Goal: Information Seeking & Learning: Check status

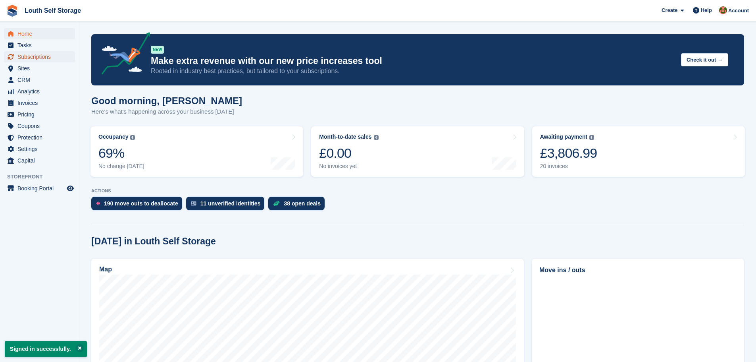
click at [26, 60] on span "Subscriptions" at bounding box center [41, 56] width 48 height 11
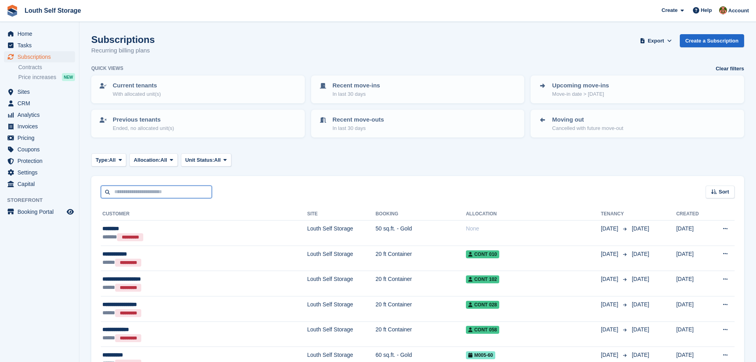
click at [143, 194] on input "text" at bounding box center [156, 191] width 111 height 13
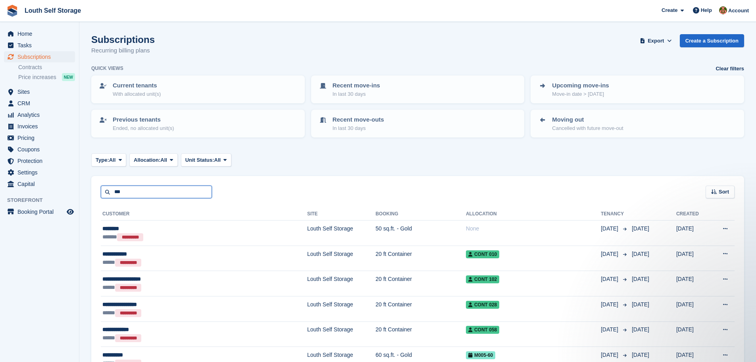
type input "***"
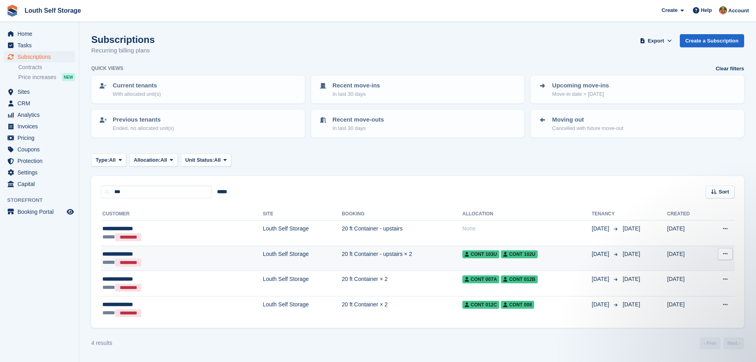
click at [263, 257] on td "Louth Self Storage" at bounding box center [302, 257] width 79 height 25
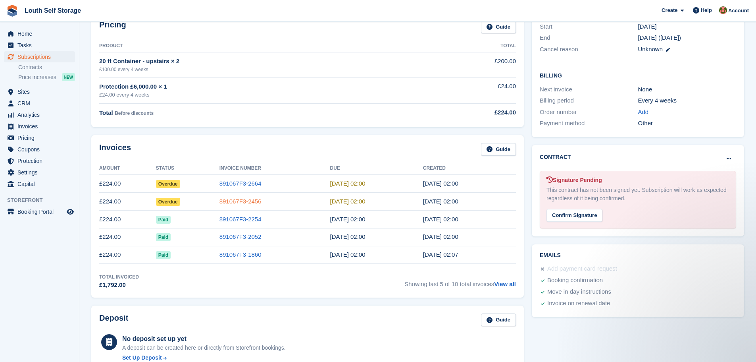
click at [237, 200] on link "891067F3-2456" at bounding box center [240, 201] width 42 height 7
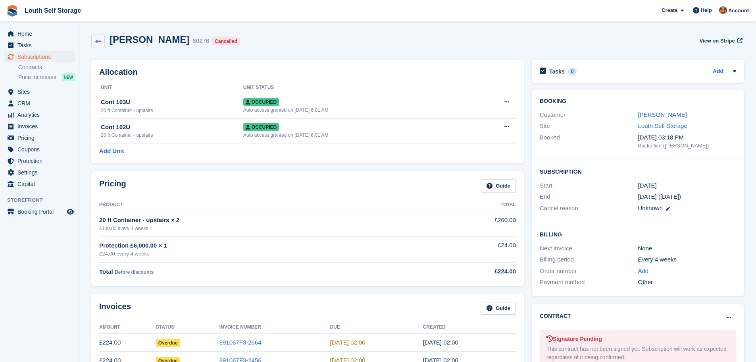
scroll to position [159, 0]
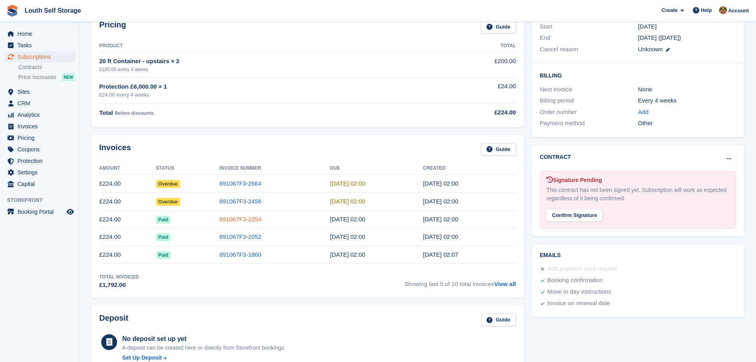
click at [239, 219] on link "891067F3-2254" at bounding box center [240, 219] width 42 height 7
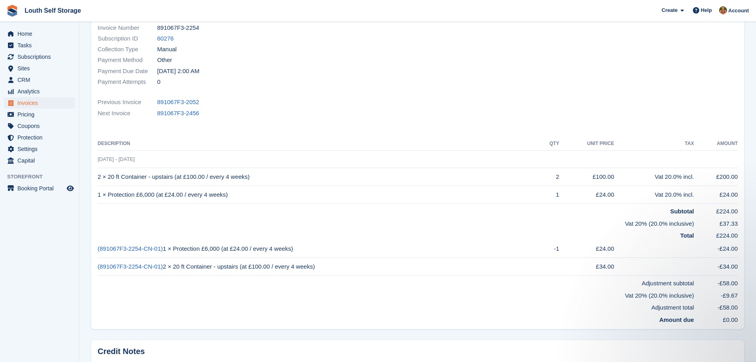
scroll to position [119, 0]
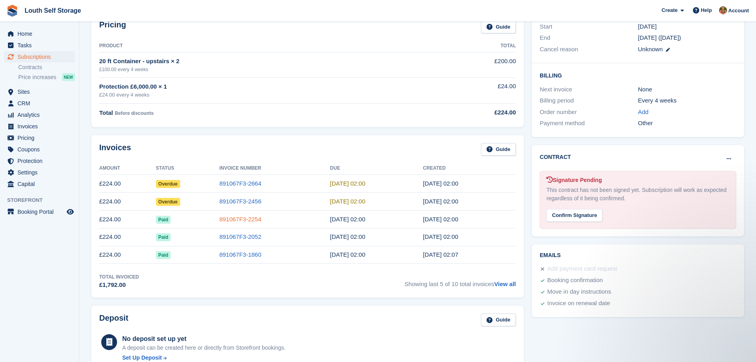
click at [246, 219] on link "891067F3-2254" at bounding box center [240, 219] width 42 height 7
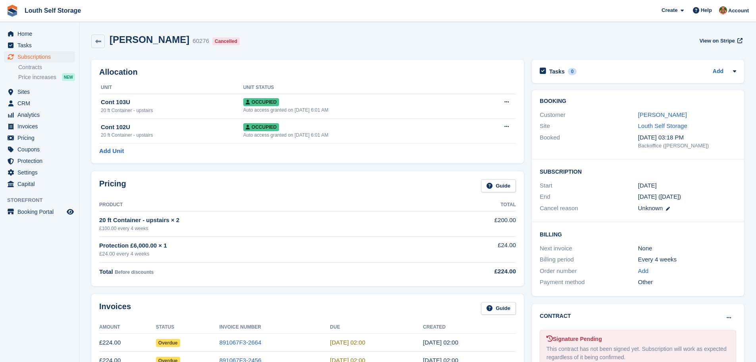
scroll to position [159, 0]
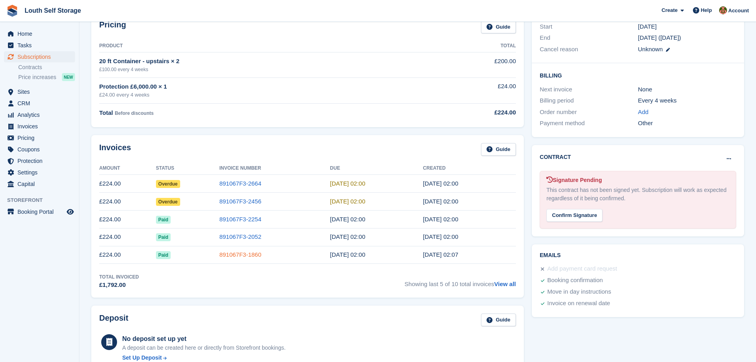
click at [244, 255] on link "891067F3-1860" at bounding box center [240, 254] width 42 height 7
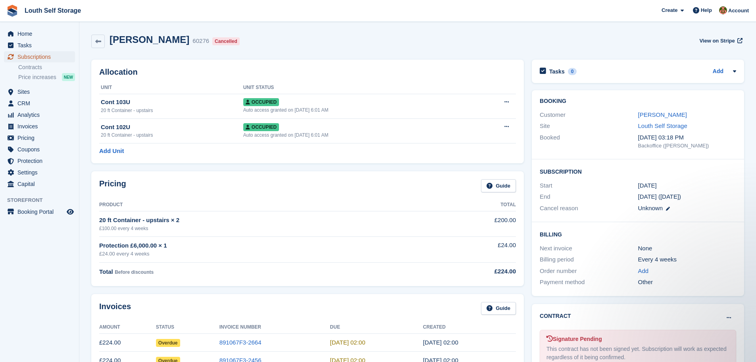
click at [29, 59] on span "Subscriptions" at bounding box center [41, 56] width 48 height 11
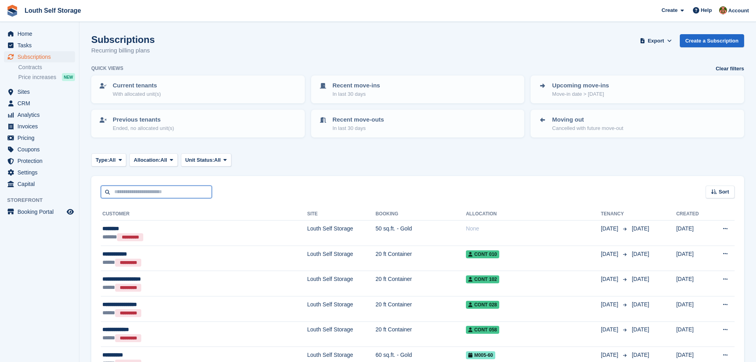
click at [140, 189] on input "text" at bounding box center [156, 191] width 111 height 13
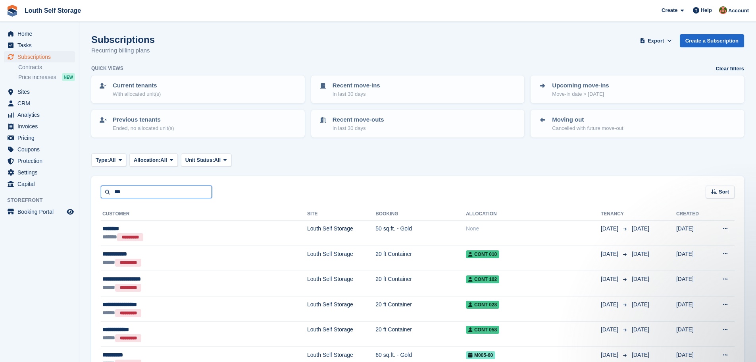
type input "***"
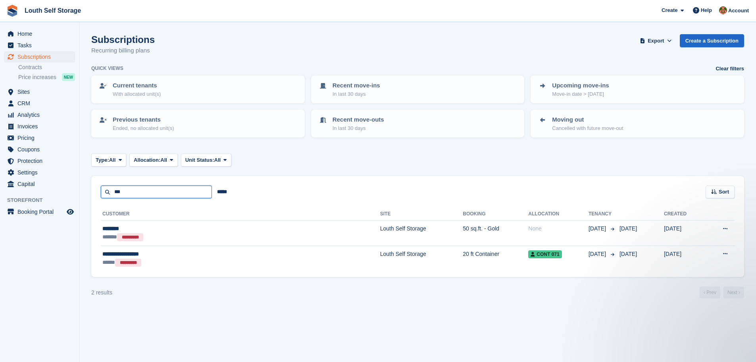
click at [127, 192] on input "***" at bounding box center [156, 191] width 111 height 13
type input "***"
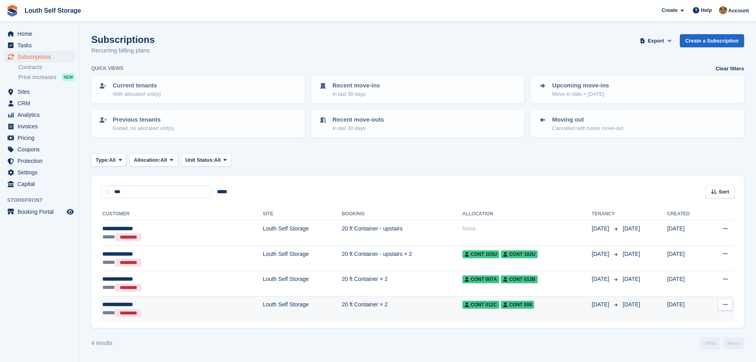
click at [342, 312] on td "20 ft Container × 2" at bounding box center [402, 308] width 121 height 25
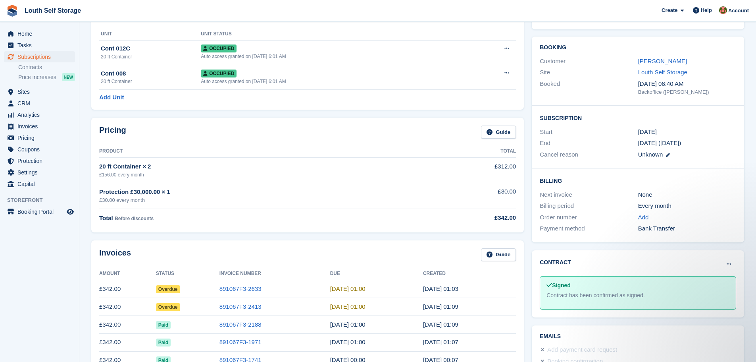
scroll to position [40, 0]
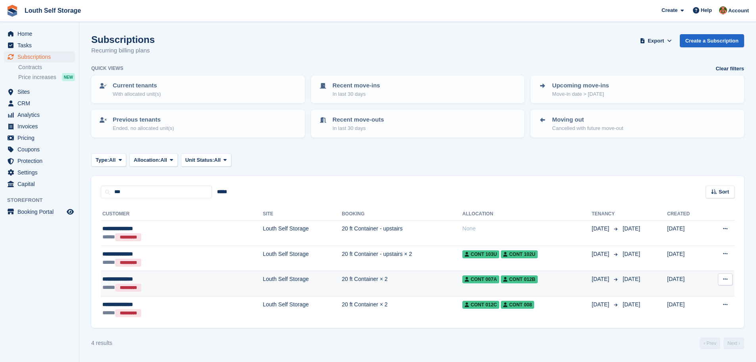
click at [355, 283] on td "20 ft Container × 2" at bounding box center [402, 283] width 121 height 25
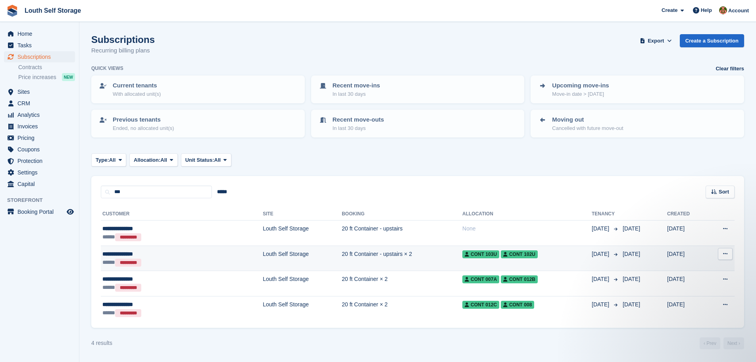
click at [342, 256] on td "20 ft Container - upstairs × 2" at bounding box center [402, 257] width 121 height 25
click at [358, 256] on td "20 ft Container - upstairs × 2" at bounding box center [402, 257] width 121 height 25
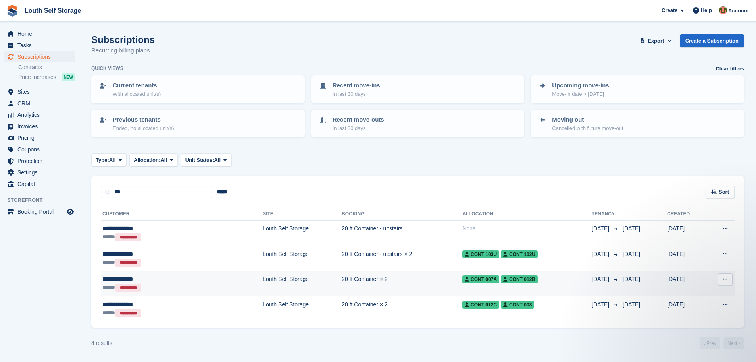
click at [342, 278] on td "20 ft Container × 2" at bounding box center [402, 283] width 121 height 25
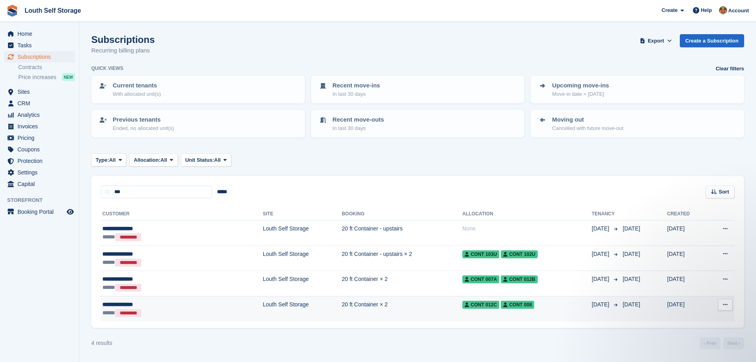
click at [342, 306] on td "20 ft Container × 2" at bounding box center [402, 308] width 121 height 25
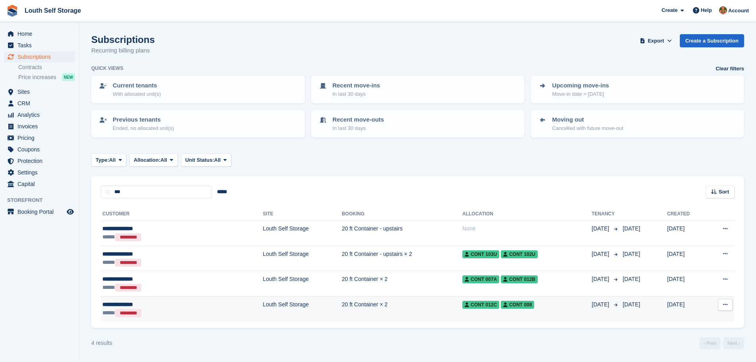
click at [350, 307] on td "20 ft Container × 2" at bounding box center [402, 308] width 121 height 25
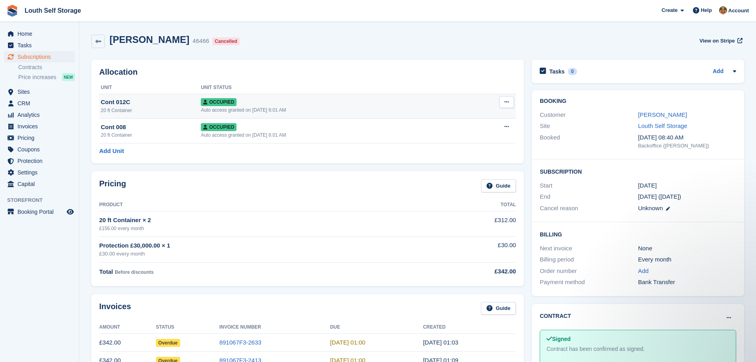
click at [137, 108] on div "20 ft Container" at bounding box center [151, 110] width 100 height 7
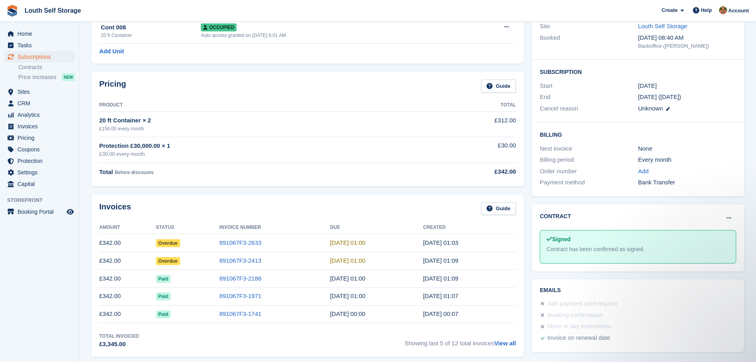
scroll to position [119, 0]
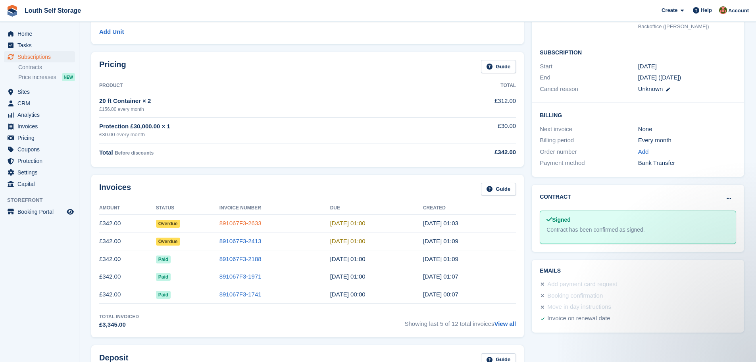
click at [250, 224] on link "891067F3-2633" at bounding box center [240, 222] width 42 height 7
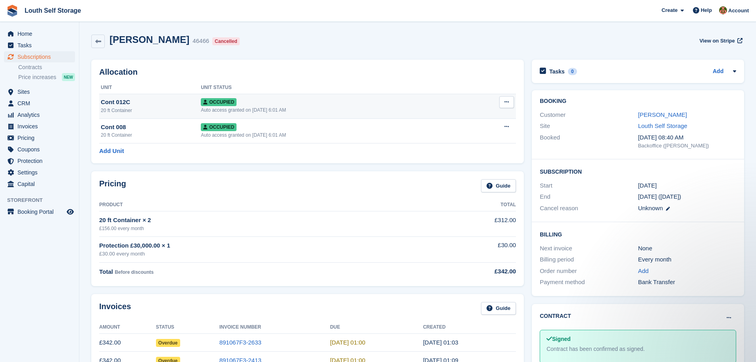
click at [246, 106] on div "Auto access granted on [DATE] 6:01 AM" at bounding box center [333, 109] width 264 height 7
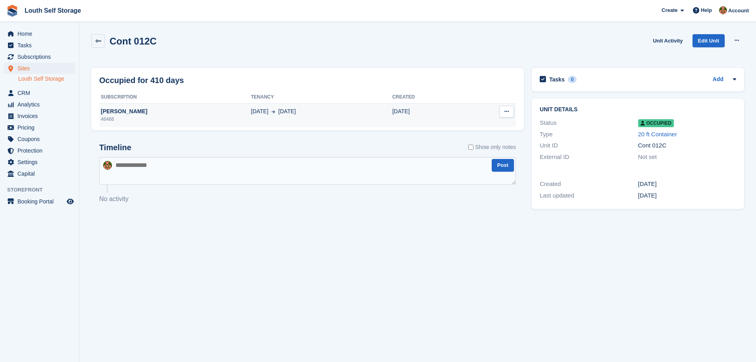
click at [117, 115] on div "[PERSON_NAME]" at bounding box center [175, 111] width 152 height 8
